Goal: Task Accomplishment & Management: Use online tool/utility

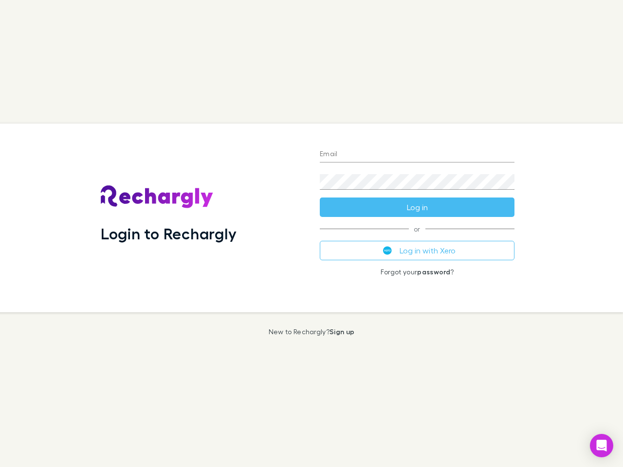
click at [311, 234] on div "Login to Rechargly" at bounding box center [202, 218] width 219 height 189
click at [417, 155] on input "Email" at bounding box center [417, 155] width 195 height 16
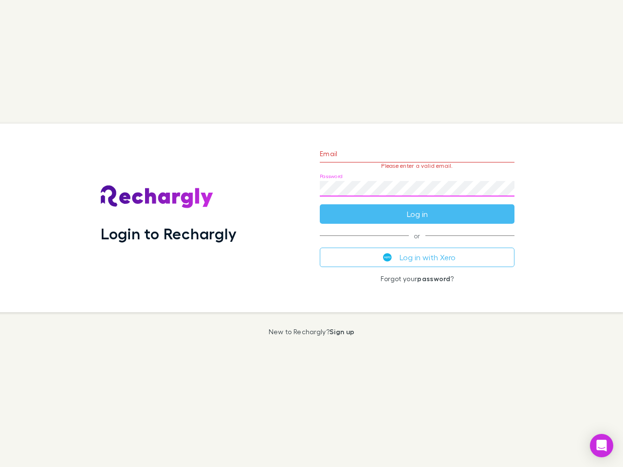
click at [417, 207] on form "Email Please enter a valid email. Password Log in" at bounding box center [417, 181] width 195 height 85
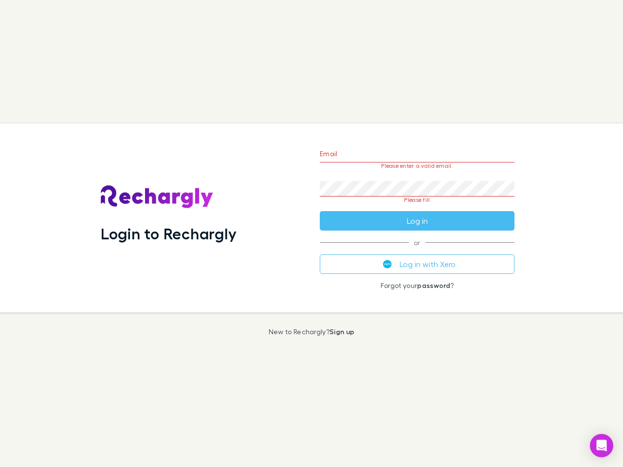
click at [417, 251] on div "Email Please enter a valid email. Password Please fill Log in or Log in with Xe…" at bounding box center [417, 218] width 210 height 189
click at [602, 446] on icon "Open Intercom Messenger" at bounding box center [602, 446] width 10 height 12
